Goal: Task Accomplishment & Management: Use online tool/utility

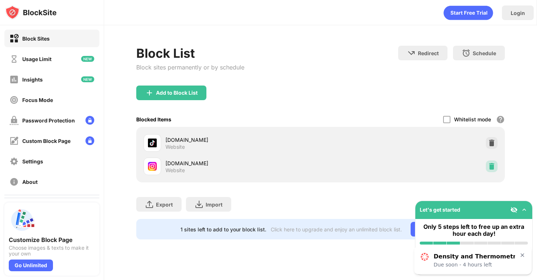
click at [491, 164] on img at bounding box center [491, 166] width 7 height 7
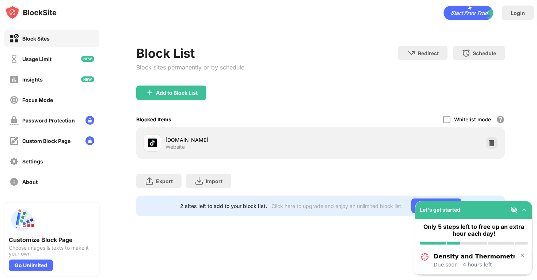
click at [196, 93] on div "Add to Block List" at bounding box center [177, 93] width 42 height 6
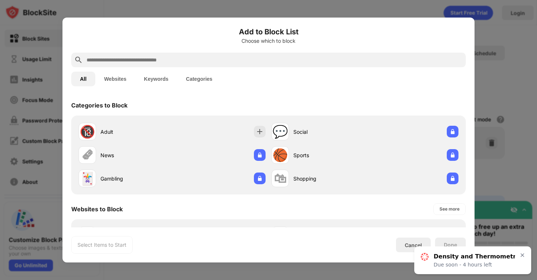
click at [215, 68] on div "All Websites Keywords Categories" at bounding box center [268, 78] width 394 height 23
click at [211, 61] on input "text" at bounding box center [274, 60] width 377 height 9
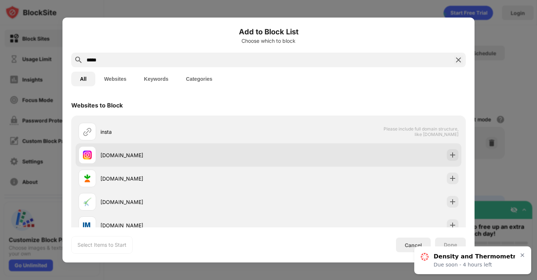
type input "*****"
click at [446, 159] on div "[DOMAIN_NAME]" at bounding box center [269, 154] width 386 height 23
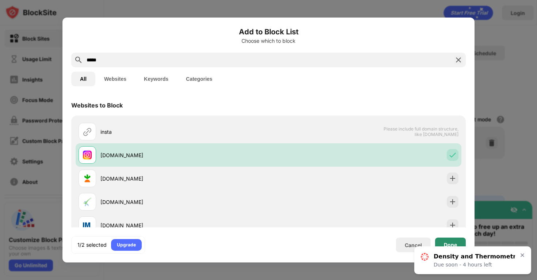
click at [442, 238] on div "Done" at bounding box center [450, 244] width 31 height 15
